Goal: Task Accomplishment & Management: Use online tool/utility

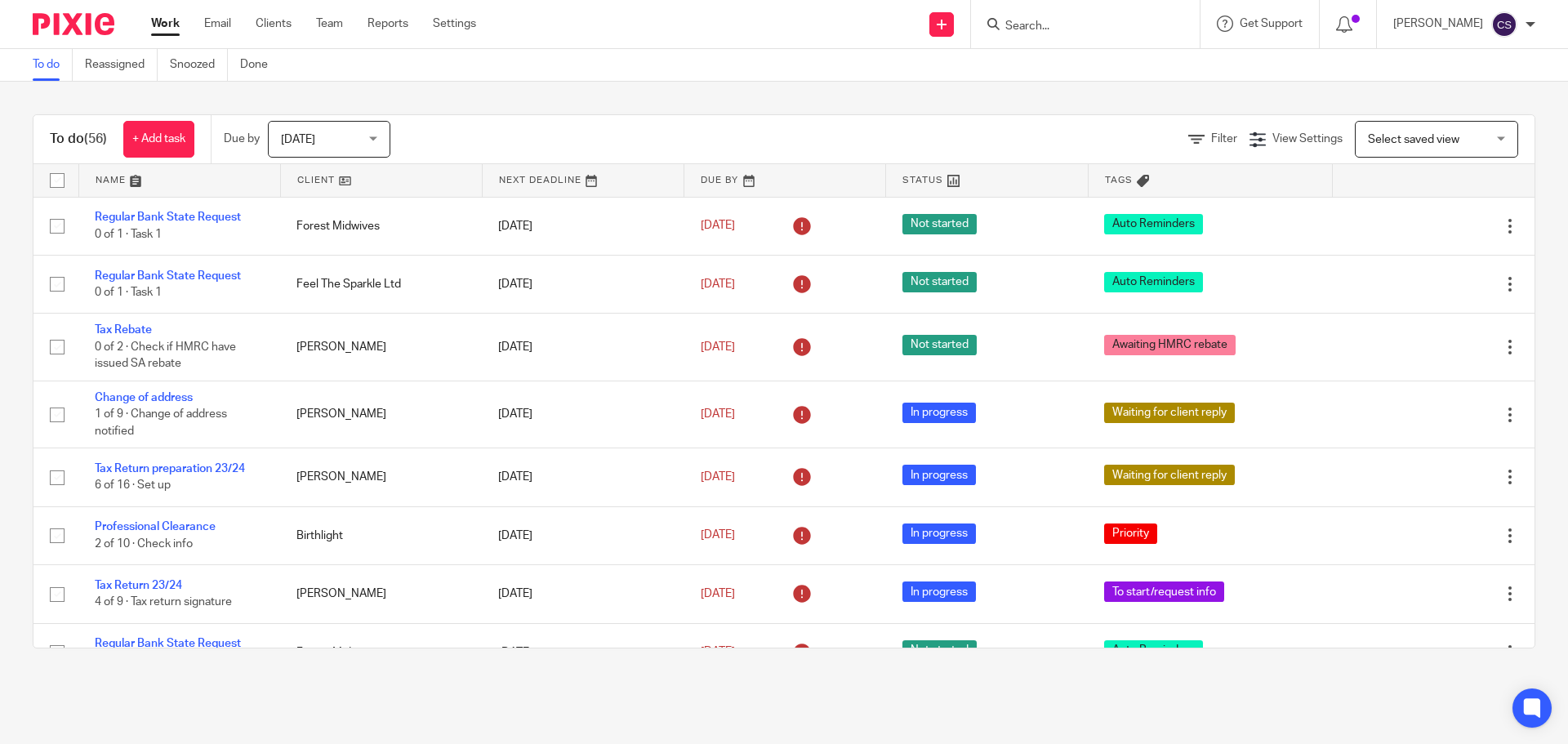
click at [1032, 14] on form at bounding box center [1090, 24] width 174 height 20
click at [1045, 22] on input "Search" at bounding box center [1076, 26] width 147 height 14
type input "sites"
click at [1079, 63] on link at bounding box center [1149, 70] width 298 height 37
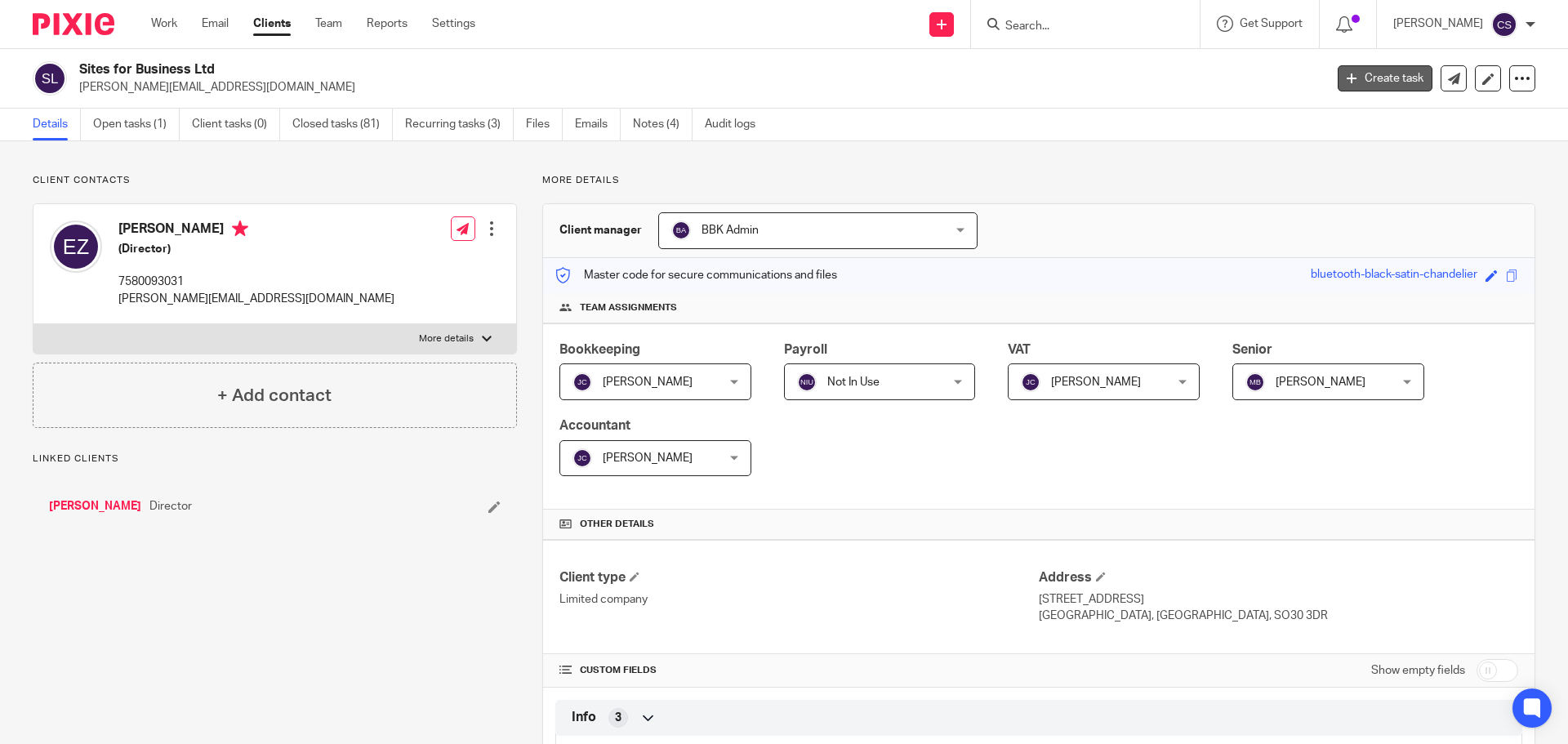
click at [1357, 77] on link "Create task" at bounding box center [1385, 78] width 95 height 26
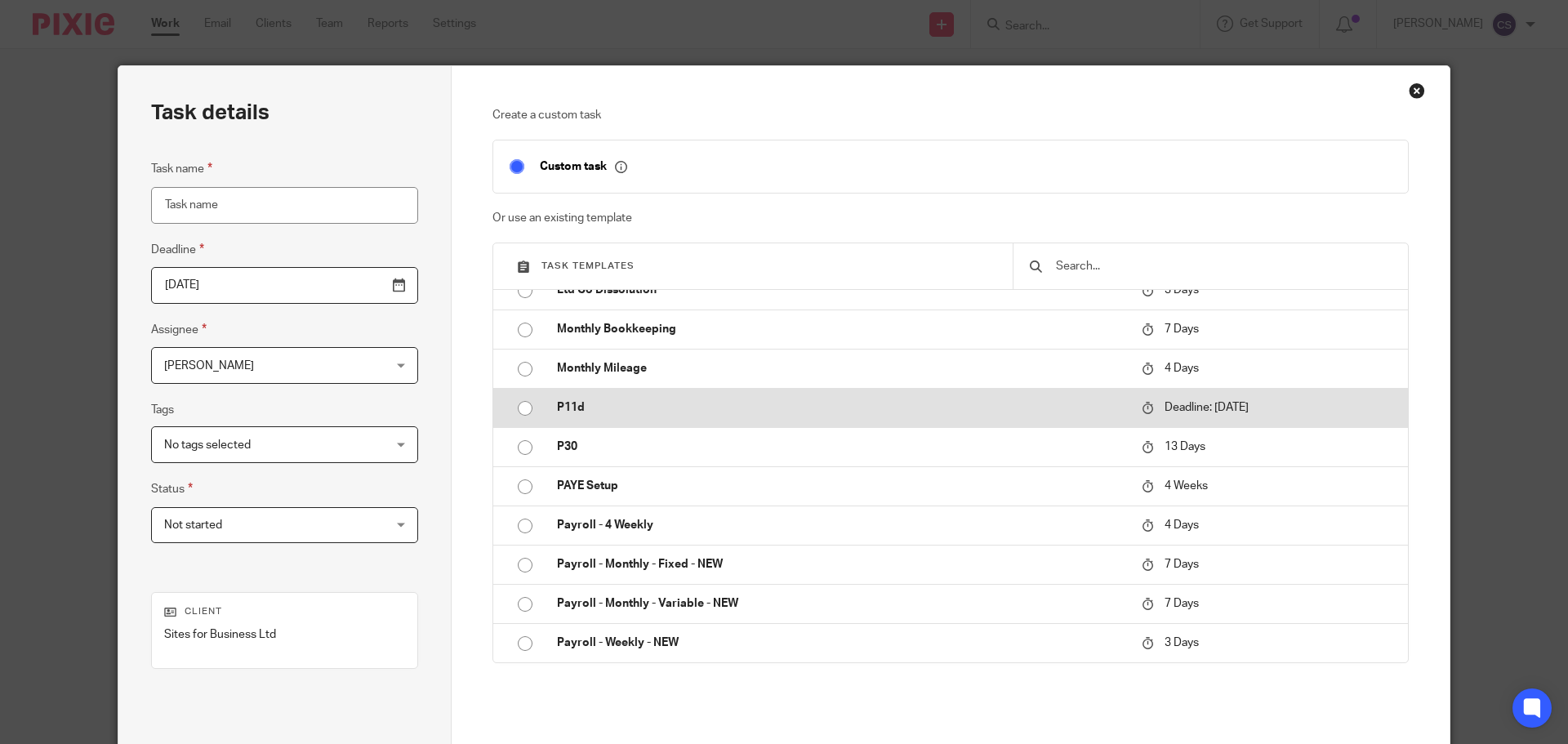
scroll to position [654, 0]
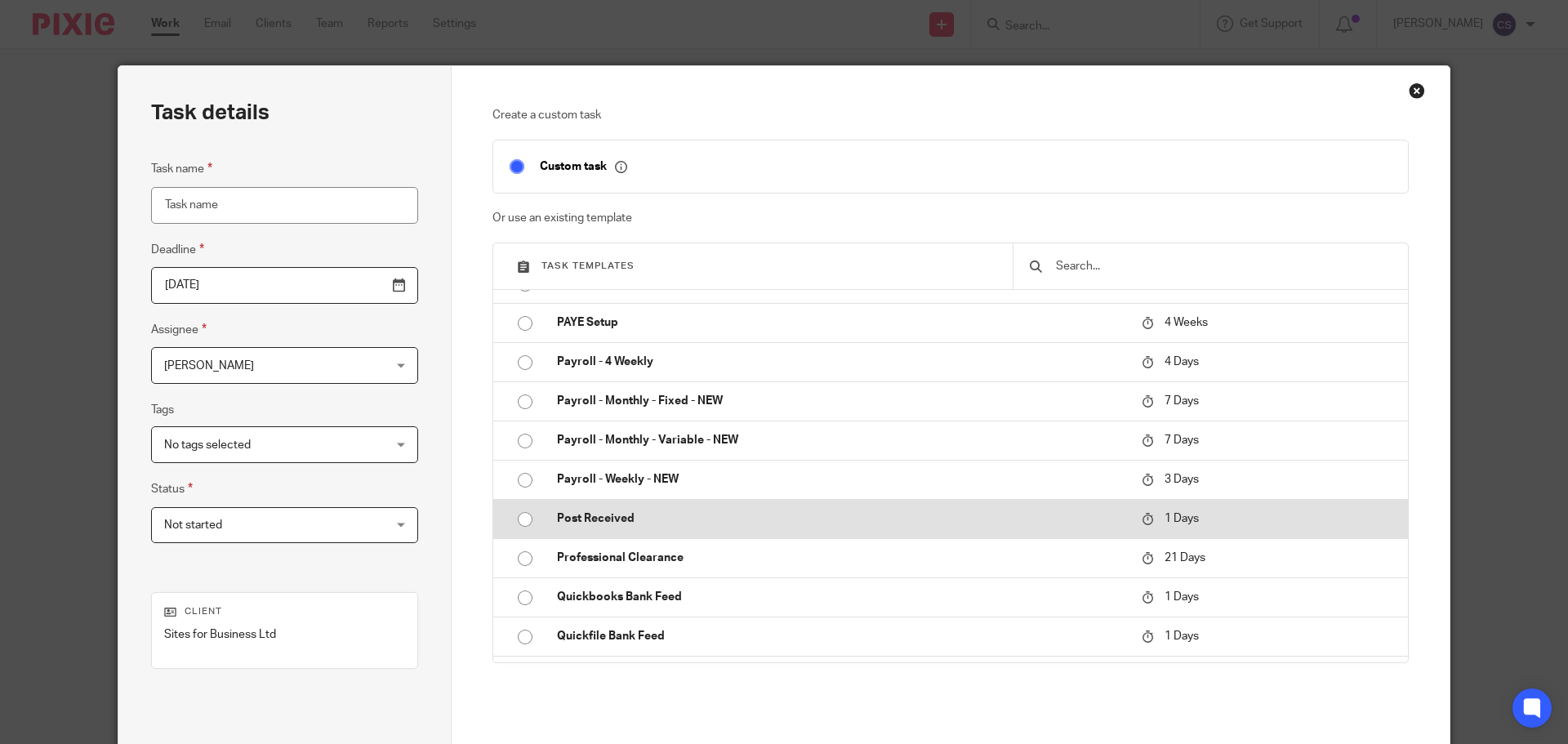
click at [511, 521] on input "radio" at bounding box center [525, 520] width 31 height 31
type input "[DATE]"
type input "Post Received"
checkbox input "false"
radio input "false"
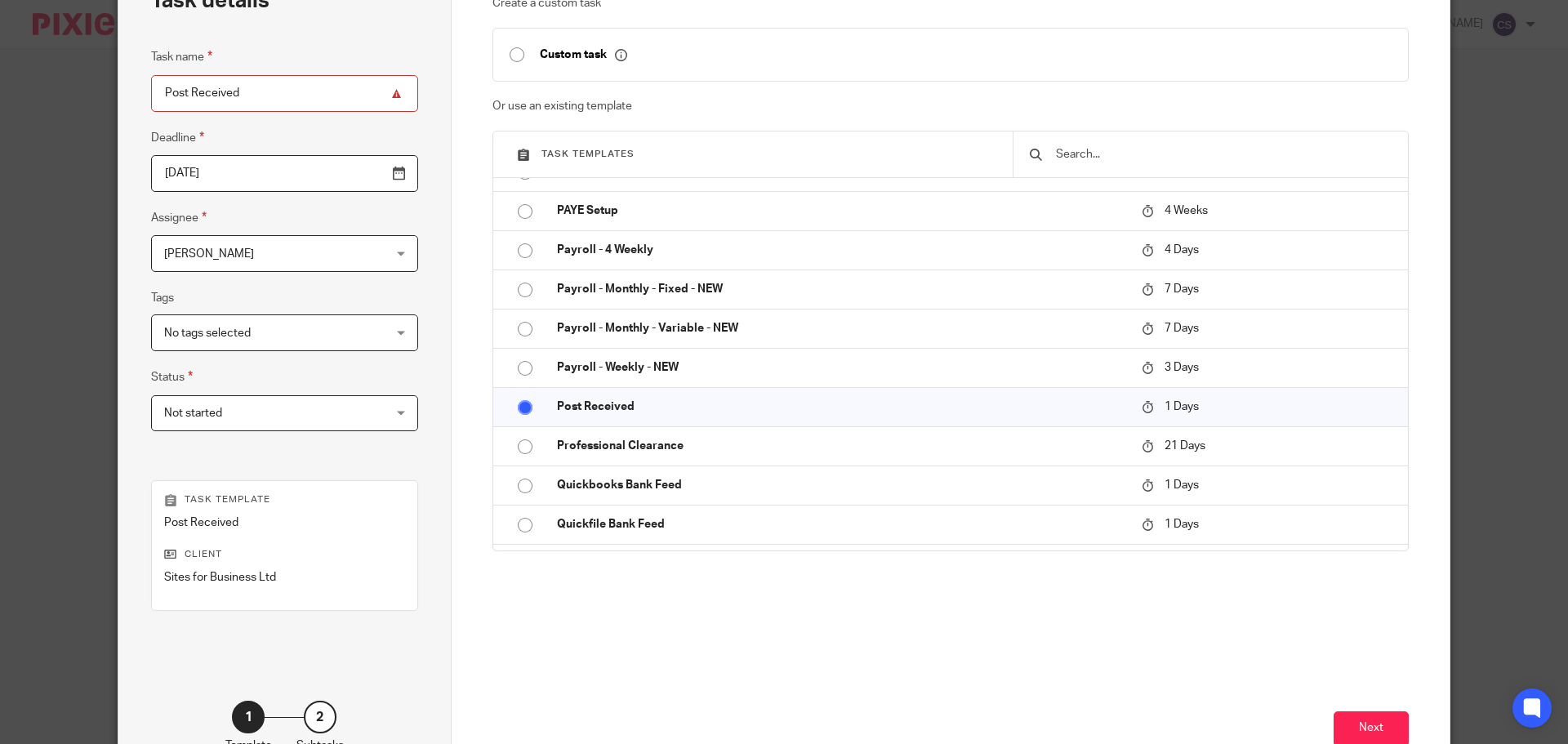
scroll to position [222, 0]
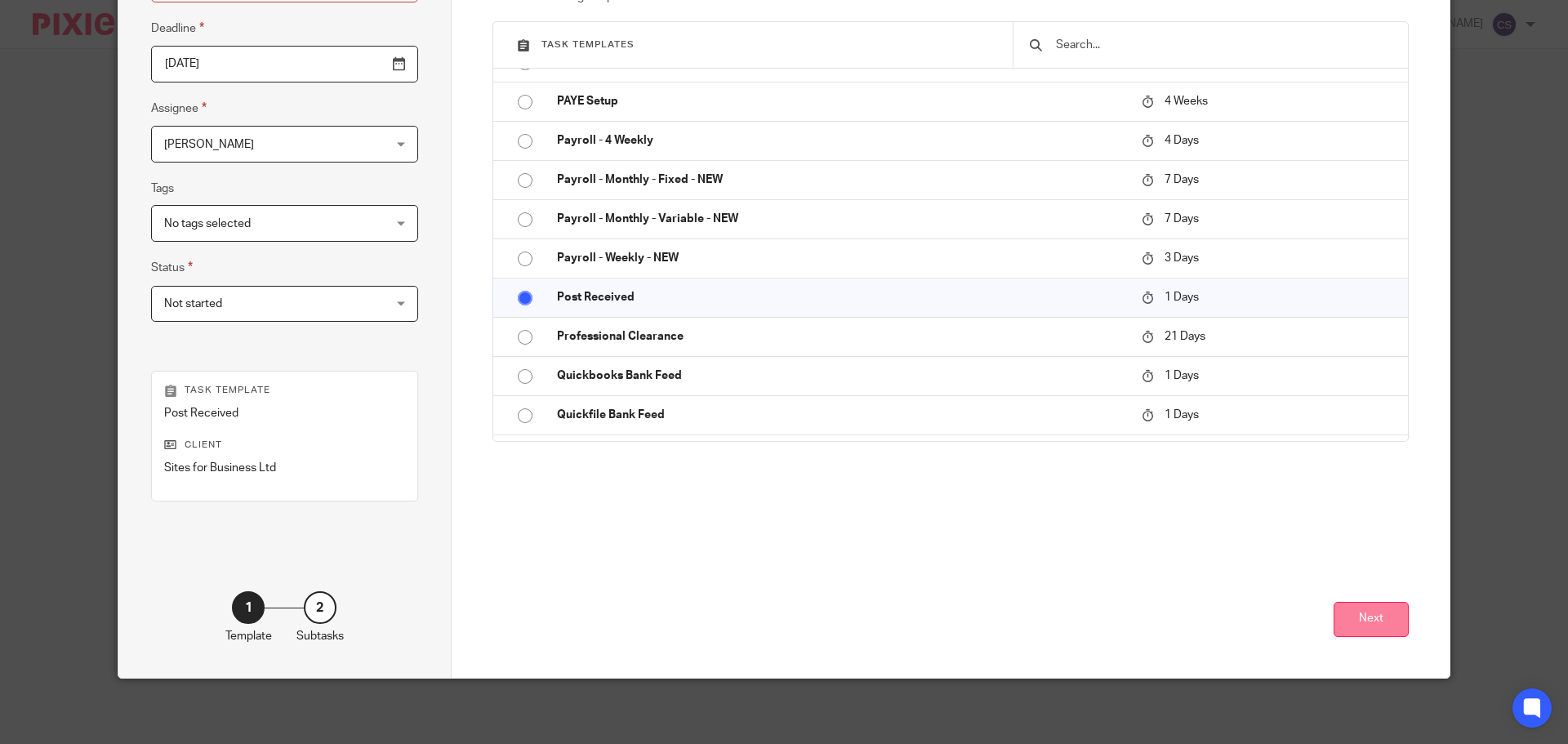
click at [1398, 613] on button "Next" at bounding box center [1371, 619] width 76 height 35
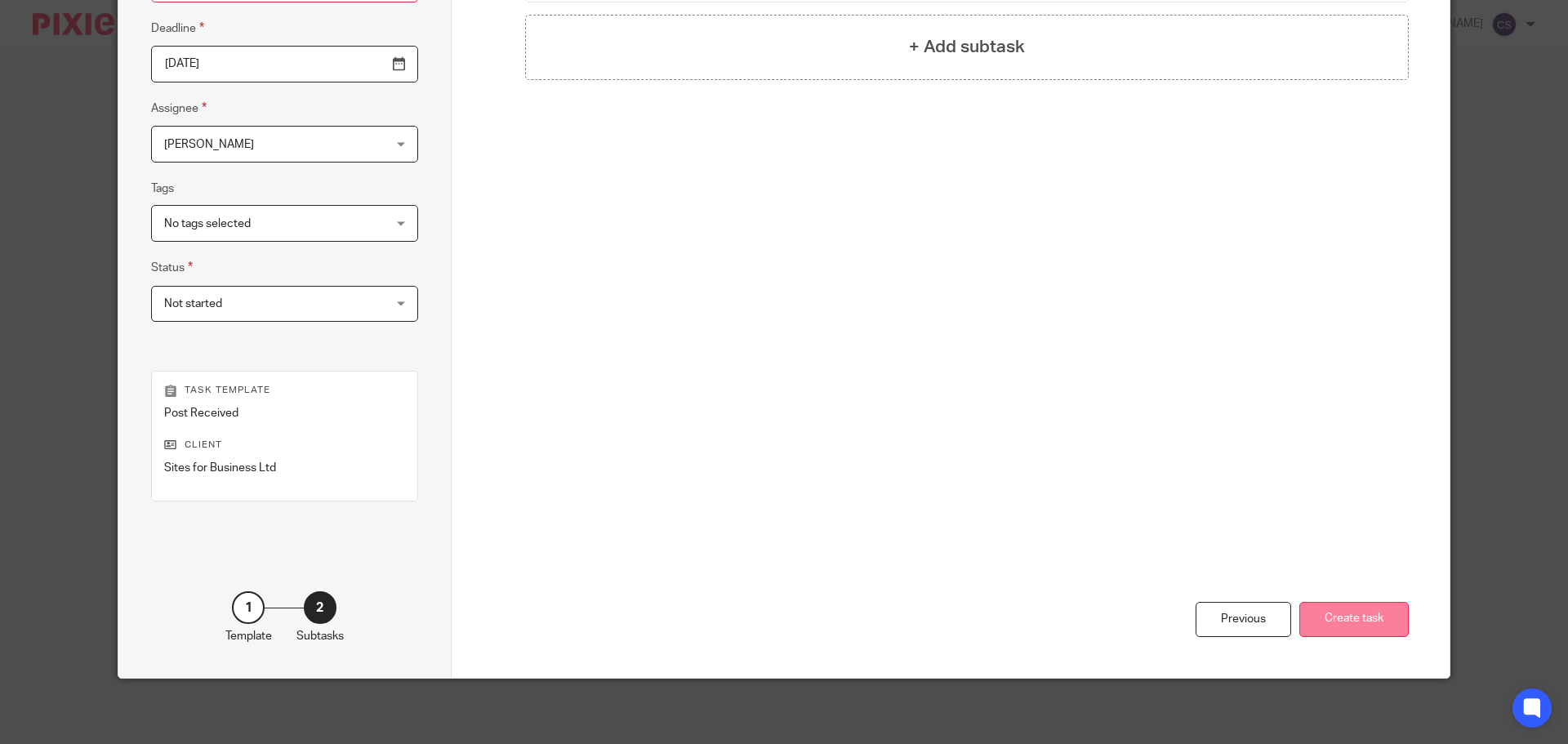
click at [1331, 619] on button "Create task" at bounding box center [1354, 619] width 110 height 35
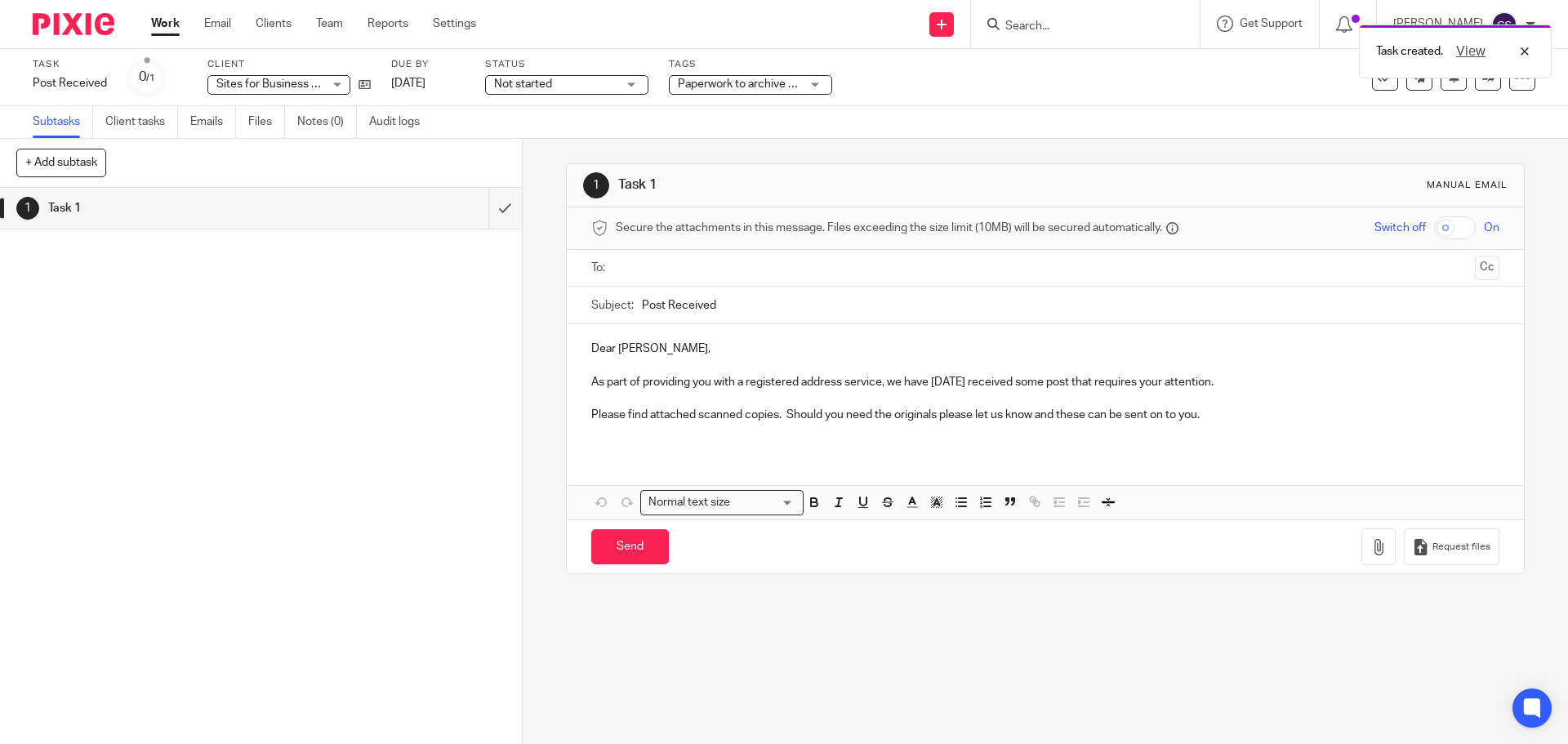
click at [646, 270] on input "text" at bounding box center [1044, 268] width 846 height 19
click at [1370, 553] on icon "button" at bounding box center [1378, 550] width 16 height 16
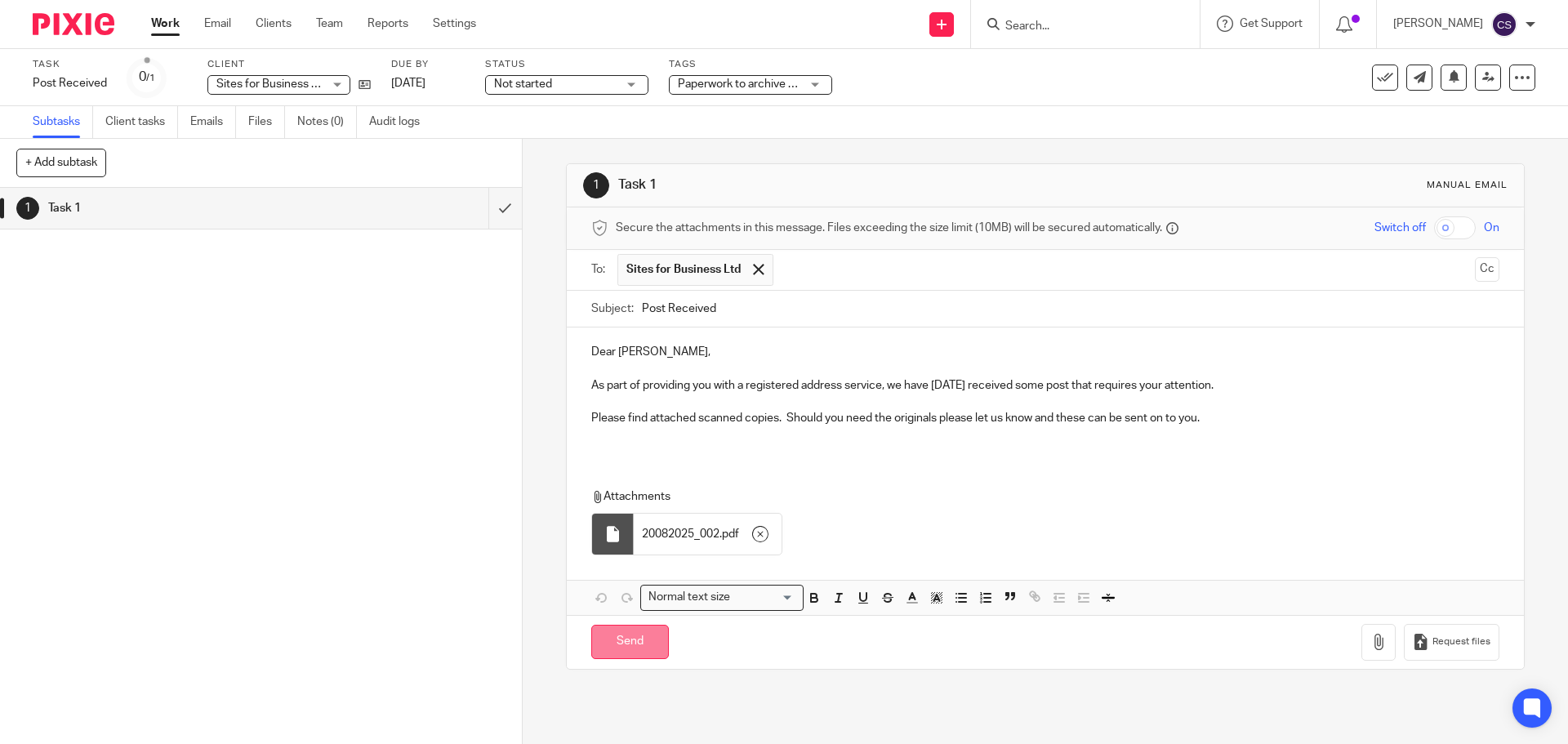
click at [624, 645] on input "Send" at bounding box center [630, 642] width 77 height 35
type input "Sent"
